Goal: Transaction & Acquisition: Purchase product/service

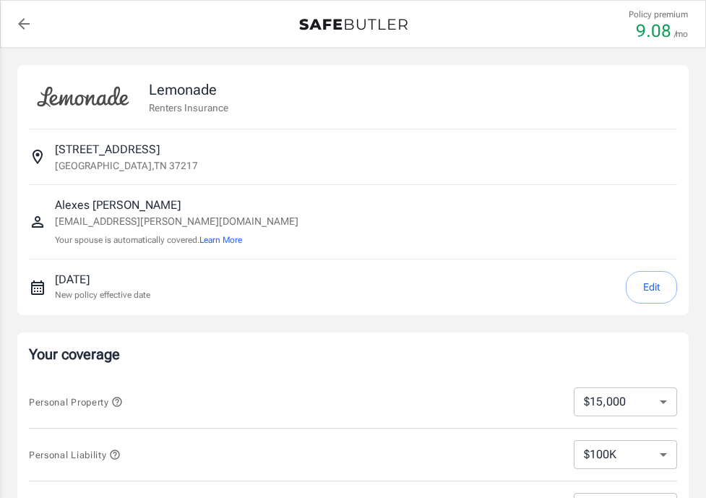
select select "15000"
select select "500"
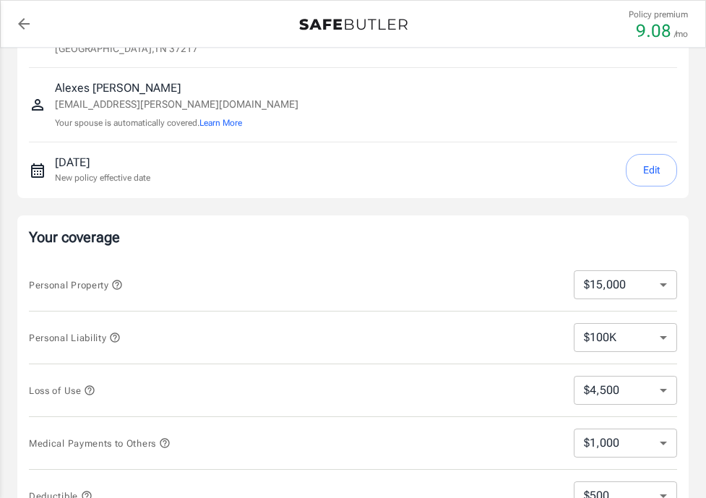
scroll to position [174, 0]
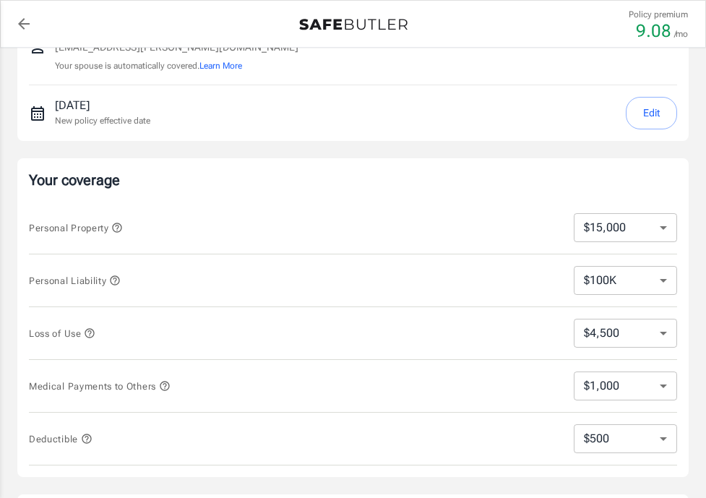
click at [659, 228] on select "$10,000 $15,000 $20,000 $25,000 $30,000 $40,000 $50,000 $100K $150K $200K $250K" at bounding box center [625, 227] width 103 height 29
select select "100000"
click at [502, 246] on div "Personal Property $10,000 $15,000 $20,000 $25,000 $30,000 $40,000 $50,000 $100K…" at bounding box center [353, 228] width 649 height 53
select select "100000"
select select "30000"
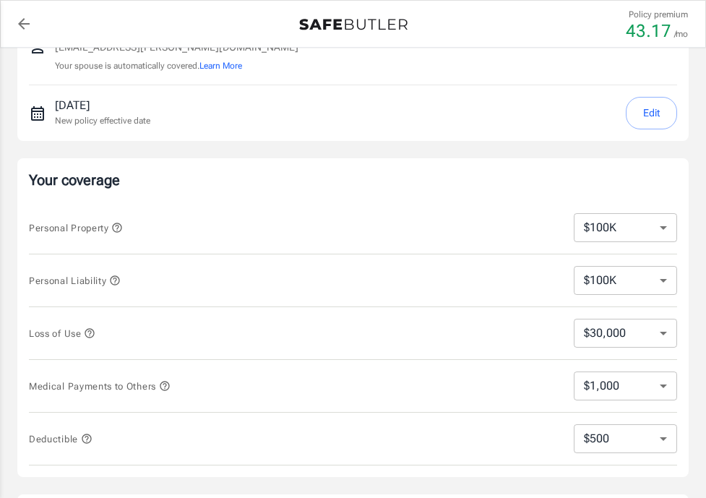
click at [91, 333] on icon "button" at bounding box center [90, 334] width 12 height 12
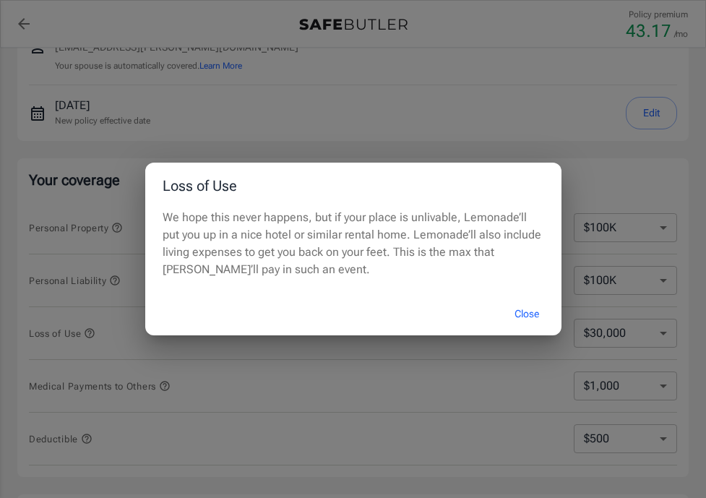
click at [530, 317] on button "Close" at bounding box center [527, 314] width 58 height 31
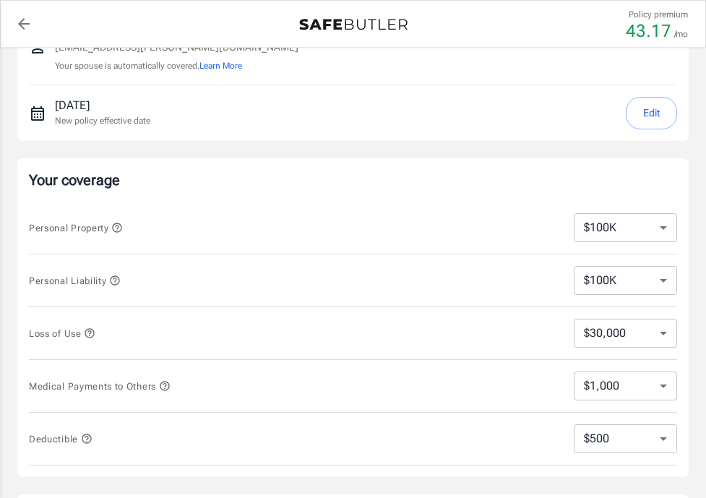
click at [665, 230] on select "$10,000 $15,000 $20,000 $25,000 $30,000 $40,000 $50,000 $100K $150K $200K $250K" at bounding box center [625, 227] width 103 height 29
select select "50000"
click at [491, 171] on p "Your coverage" at bounding box center [353, 180] width 649 height 20
select select "50000"
select select "15000"
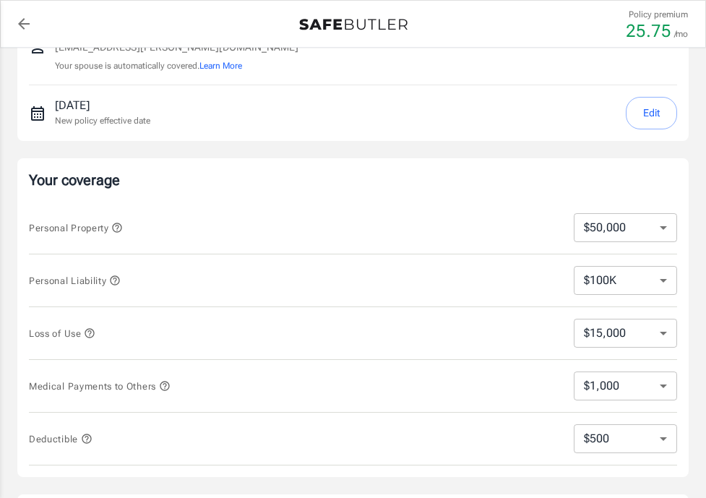
click at [168, 388] on icon "button" at bounding box center [164, 385] width 9 height 9
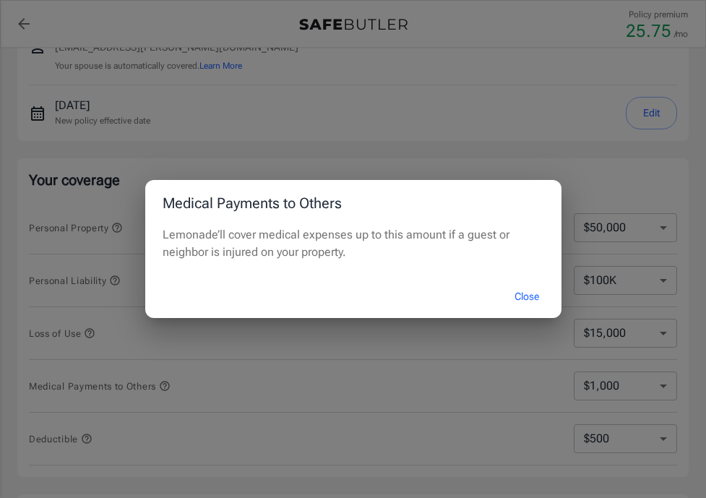
click at [166, 390] on div "Medical Payments to Others Lemonade’ll cover medical expenses up to this amount…" at bounding box center [353, 249] width 706 height 498
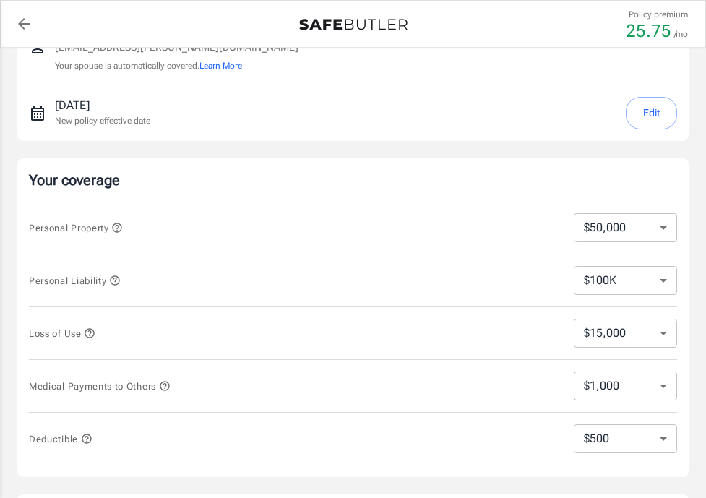
click at [167, 385] on icon "button" at bounding box center [164, 385] width 9 height 9
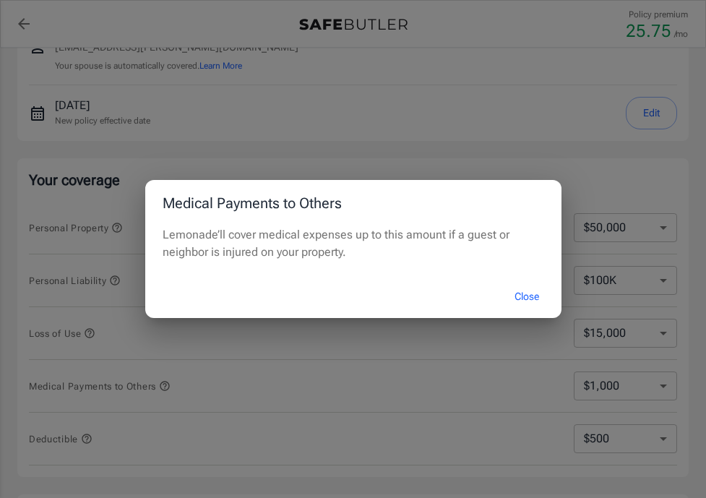
click at [523, 296] on button "Close" at bounding box center [527, 296] width 58 height 31
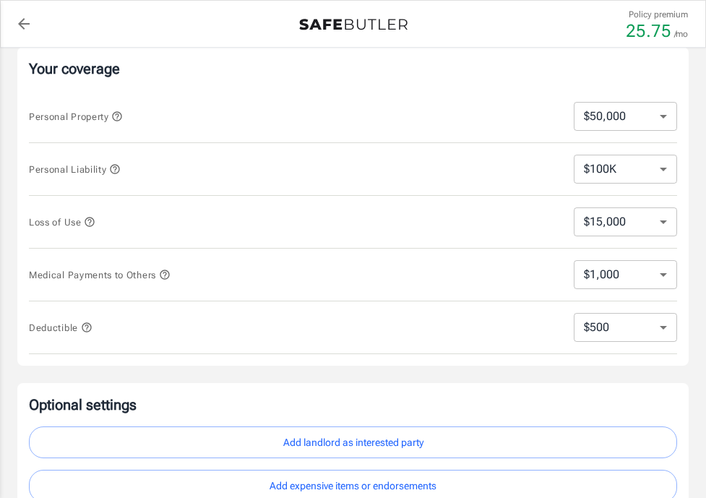
scroll to position [299, 0]
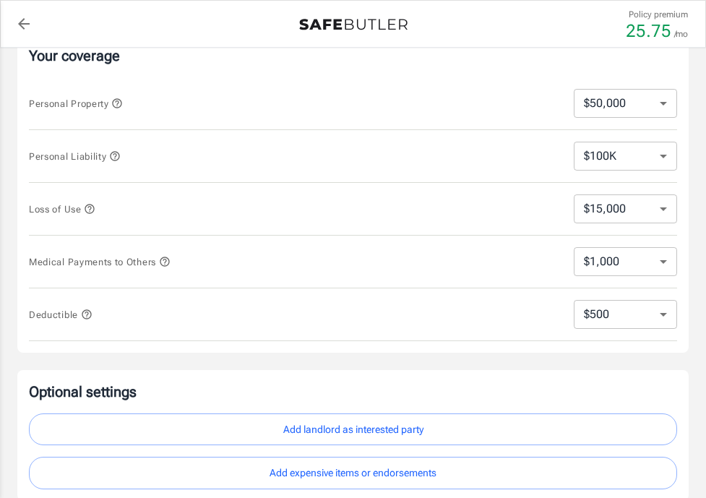
click at [612, 317] on select "$250 $500 $1,000 $2,500" at bounding box center [625, 314] width 103 height 29
select select "1000"
click at [478, 352] on div "Your coverage Personal Property $10,000 $15,000 $20,000 $25,000 $30,000 $40,000…" at bounding box center [353, 193] width 672 height 319
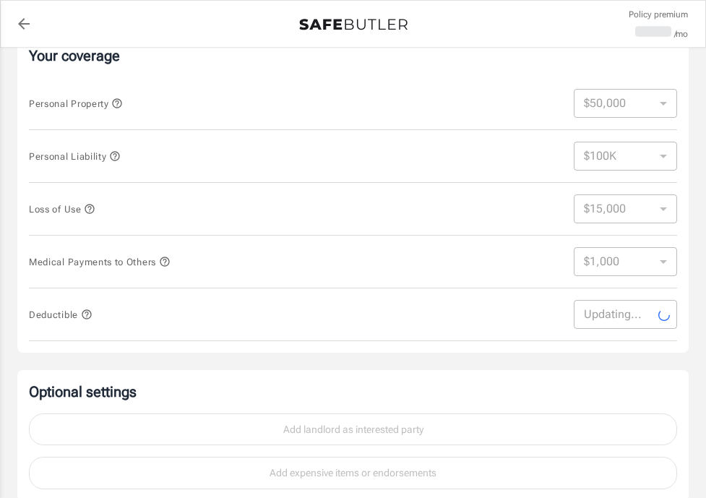
select select "1000"
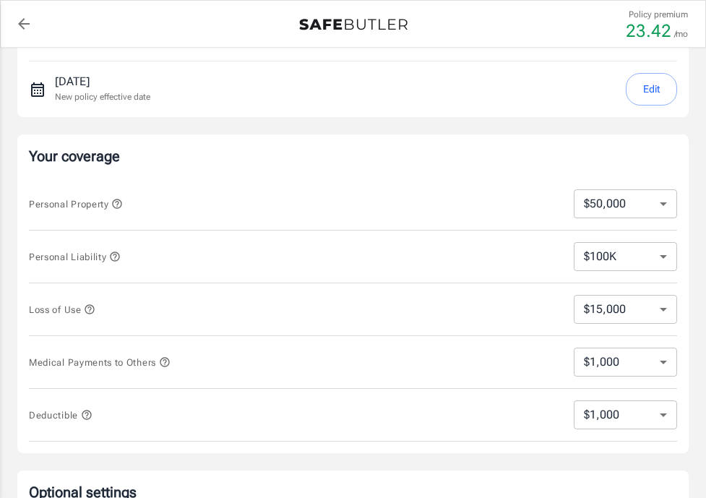
scroll to position [226, 0]
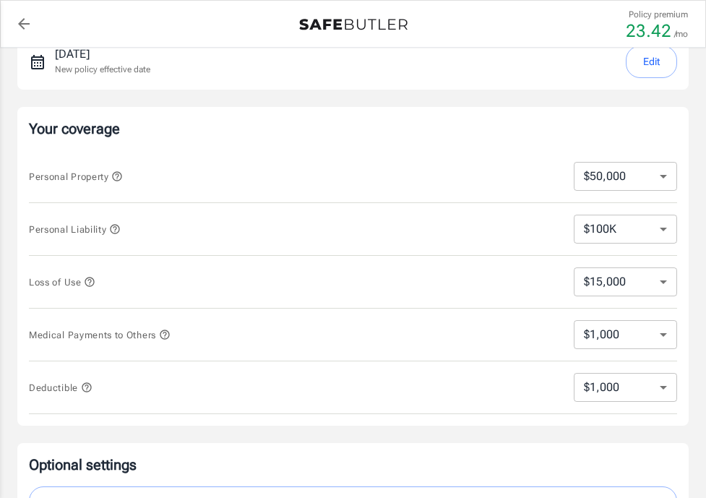
click at [660, 234] on select "$100K $200K $300K $400K $500K" at bounding box center [625, 229] width 103 height 29
click at [120, 227] on icon "button" at bounding box center [115, 229] width 12 height 12
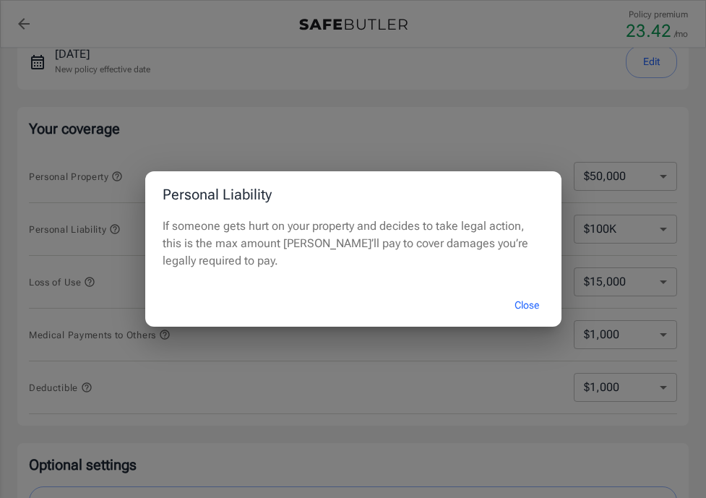
click at [529, 301] on button "Close" at bounding box center [527, 305] width 58 height 31
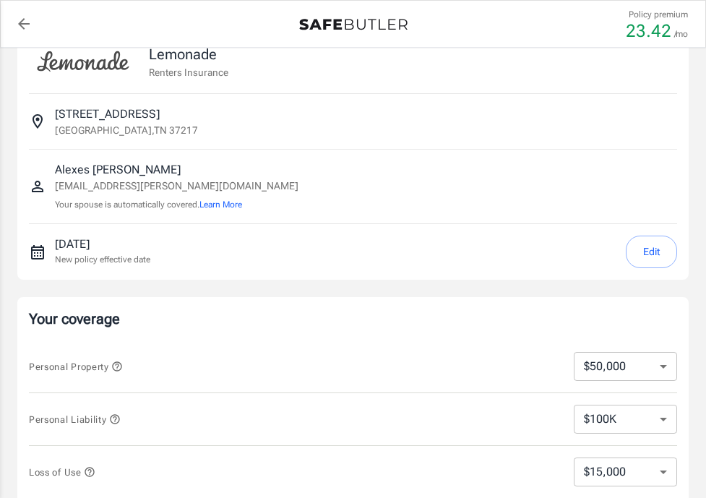
scroll to position [0, 0]
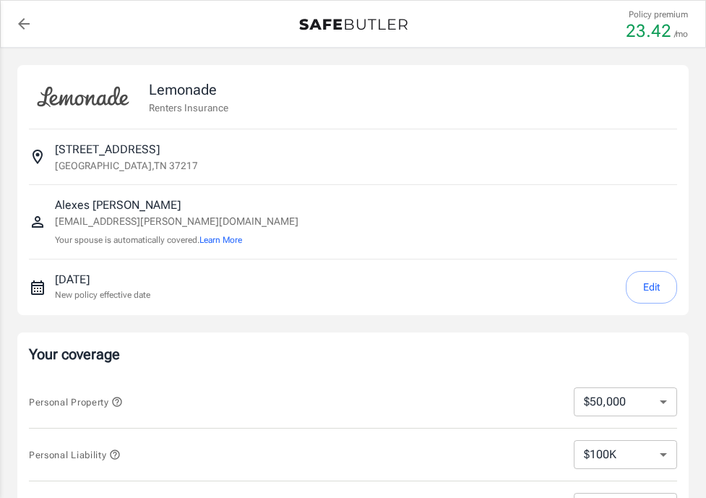
click at [647, 288] on button "Edit" at bounding box center [651, 287] width 51 height 33
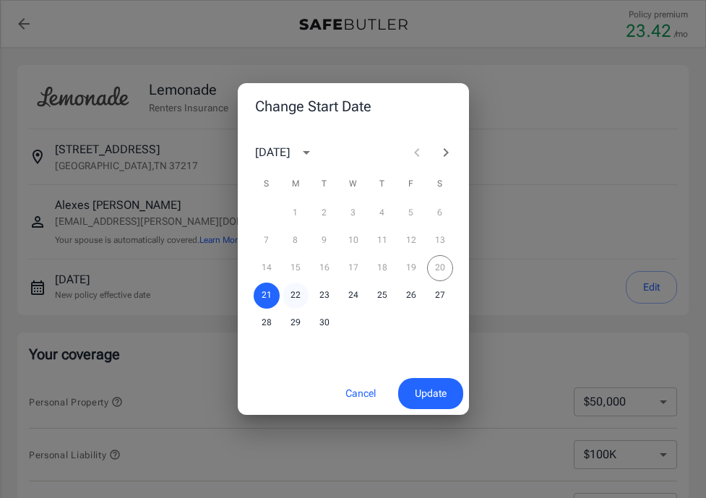
click at [291, 299] on button "22" at bounding box center [296, 296] width 26 height 26
click at [432, 396] on span "Update" at bounding box center [431, 394] width 32 height 18
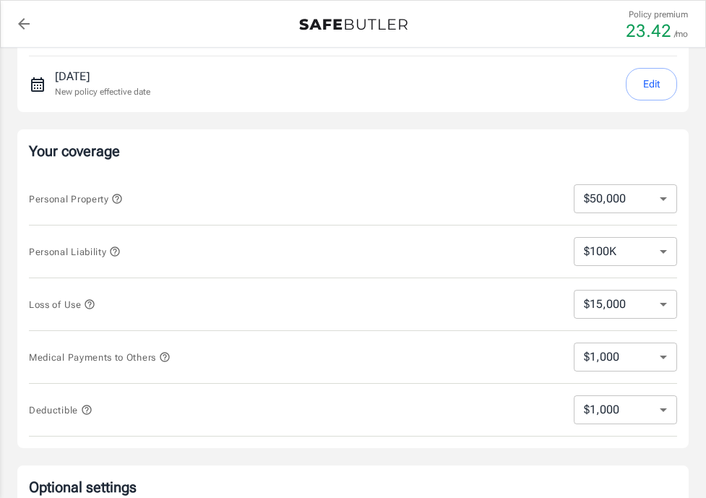
scroll to position [937, 0]
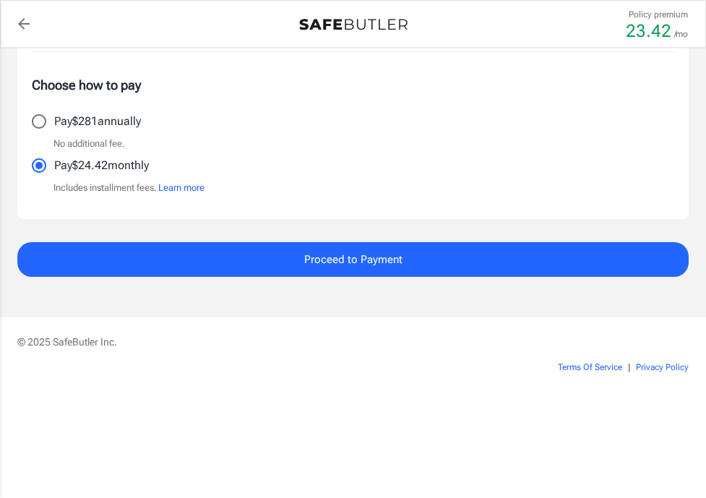
click at [414, 268] on button "Proceed to Payment" at bounding box center [353, 259] width 672 height 35
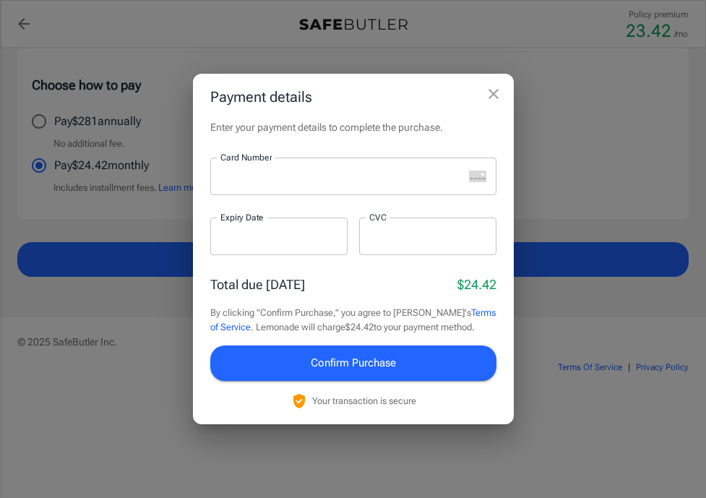
click at [494, 96] on icon "close" at bounding box center [493, 93] width 17 height 17
